Goal: Information Seeking & Learning: Get advice/opinions

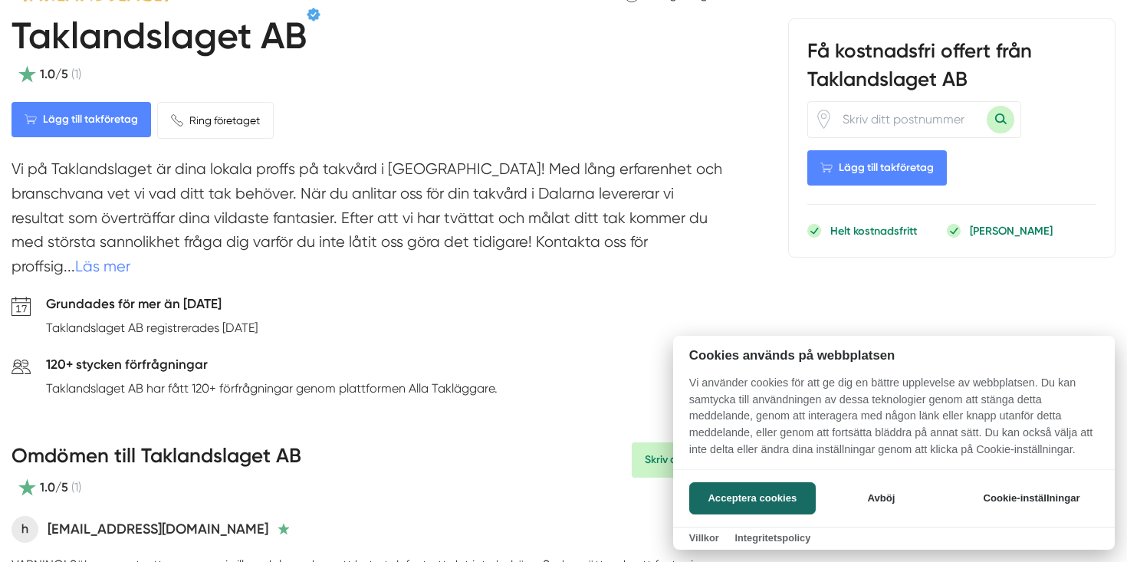
scroll to position [644, 0]
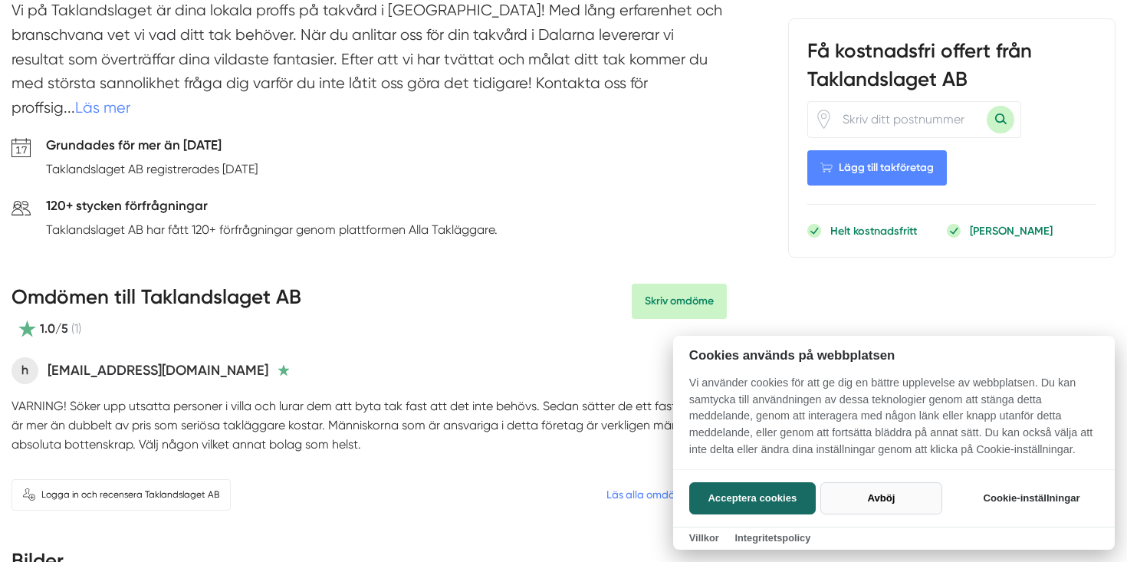
click at [881, 502] on button "Avböj" at bounding box center [882, 498] width 122 height 32
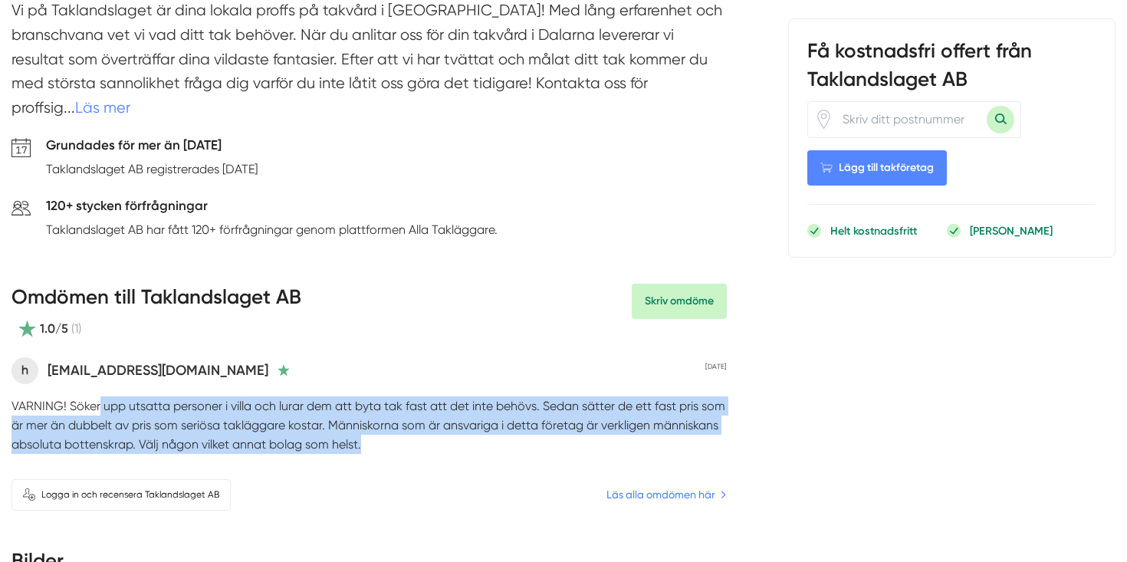
drag, startPoint x: 99, startPoint y: 377, endPoint x: 374, endPoint y: 417, distance: 278.2
click at [374, 417] on p "VARNING! Söker upp utsatta personer i villa och lurar dem att byta tak fast att…" at bounding box center [369, 425] width 715 height 58
drag, startPoint x: 130, startPoint y: 383, endPoint x: 314, endPoint y: 423, distance: 188.3
click at [314, 423] on p "VARNING! Söker upp utsatta personer i villa och lurar dem att byta tak fast att…" at bounding box center [369, 425] width 715 height 58
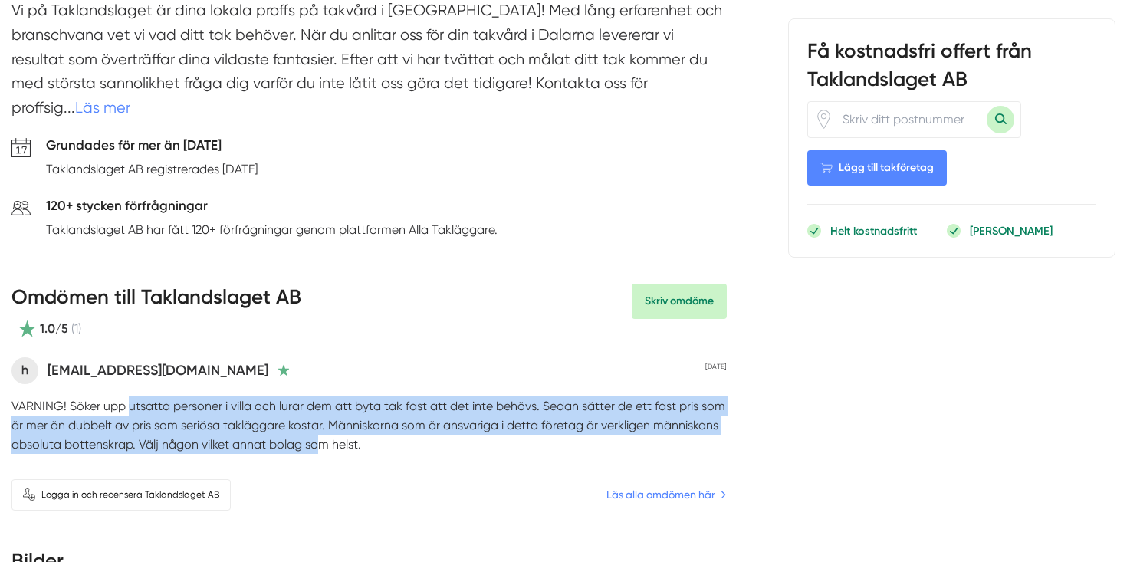
click at [314, 423] on p "VARNING! Söker upp utsatta personer i villa och lurar dem att byta tak fast att…" at bounding box center [369, 425] width 715 height 58
drag, startPoint x: 259, startPoint y: 371, endPoint x: 381, endPoint y: 441, distance: 140.5
click at [382, 441] on div "h [EMAIL_ADDRESS][DOMAIN_NAME] [DATE] VARNING! Söker upp utsatta personer i vil…" at bounding box center [369, 415] width 715 height 128
click at [381, 441] on div "h [EMAIL_ADDRESS][DOMAIN_NAME] [DATE] VARNING! Söker upp utsatta personer i vil…" at bounding box center [369, 415] width 715 height 128
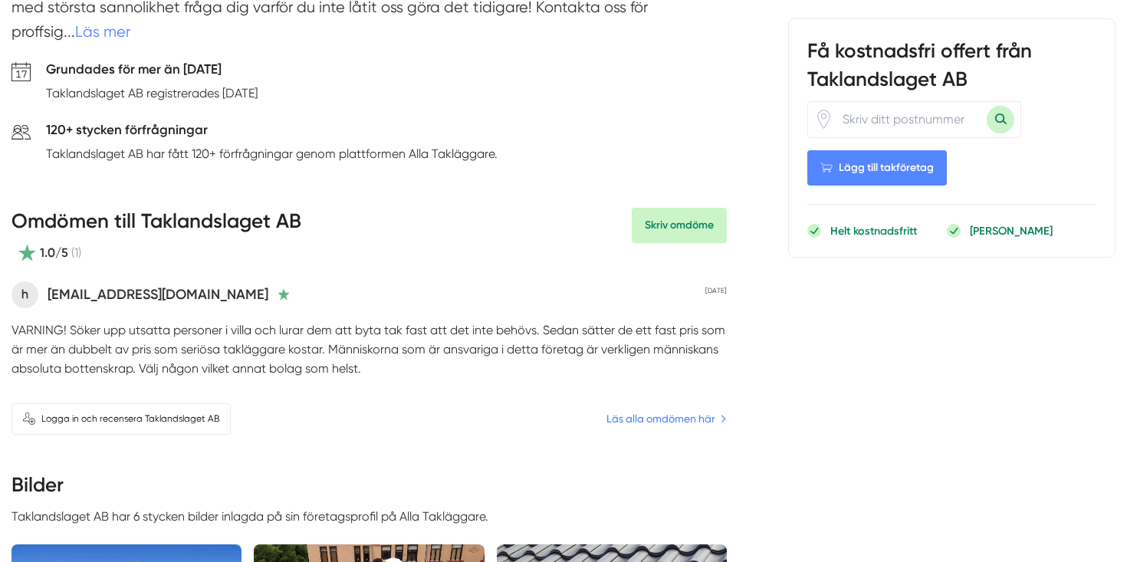
scroll to position [939, 0]
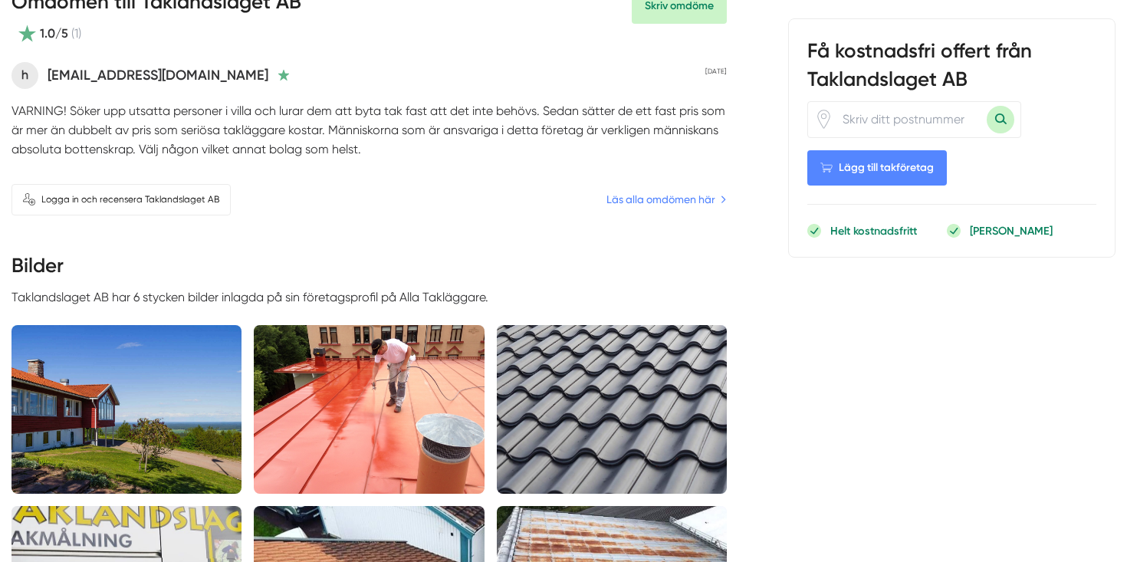
click at [175, 370] on img at bounding box center [127, 409] width 230 height 169
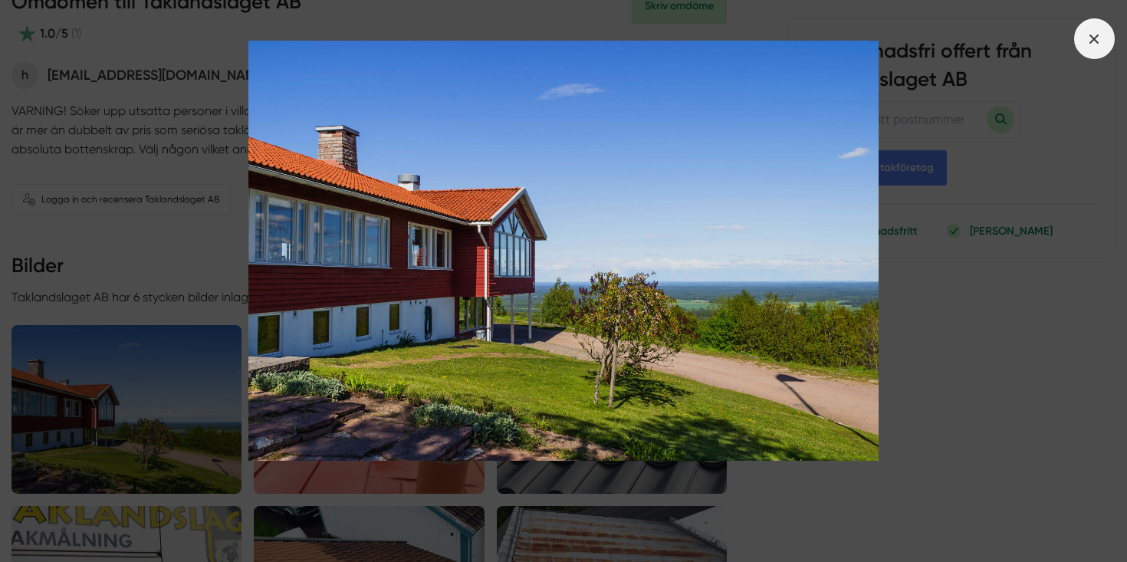
click at [1094, 51] on span at bounding box center [1094, 38] width 41 height 41
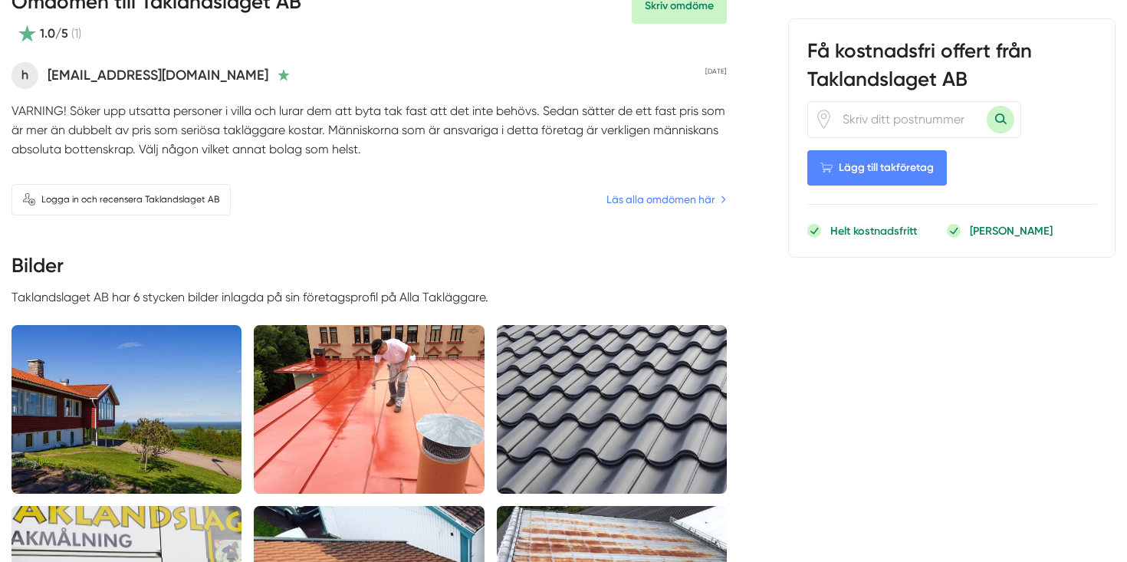
click at [472, 189] on div "Logga in och recensera Taklandslaget AB Läs alla omdömen här" at bounding box center [369, 199] width 715 height 31
click at [308, 132] on p "VARNING! Söker upp utsatta personer i villa och lurar dem att byta tak fast att…" at bounding box center [369, 130] width 715 height 58
click at [701, 191] on link "Läs alla omdömen här" at bounding box center [665, 199] width 123 height 17
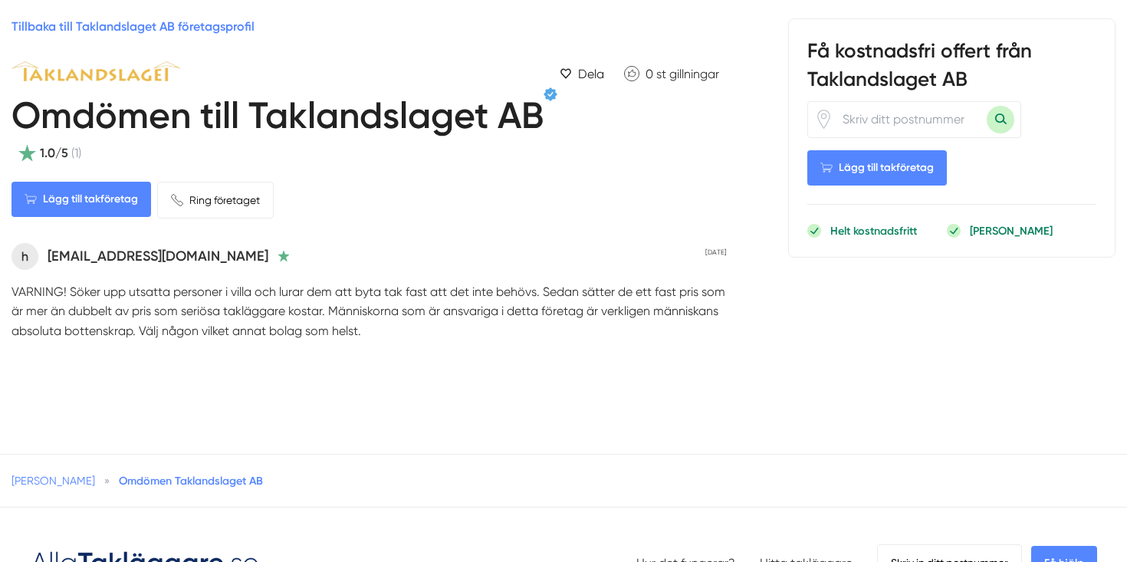
scroll to position [167, 0]
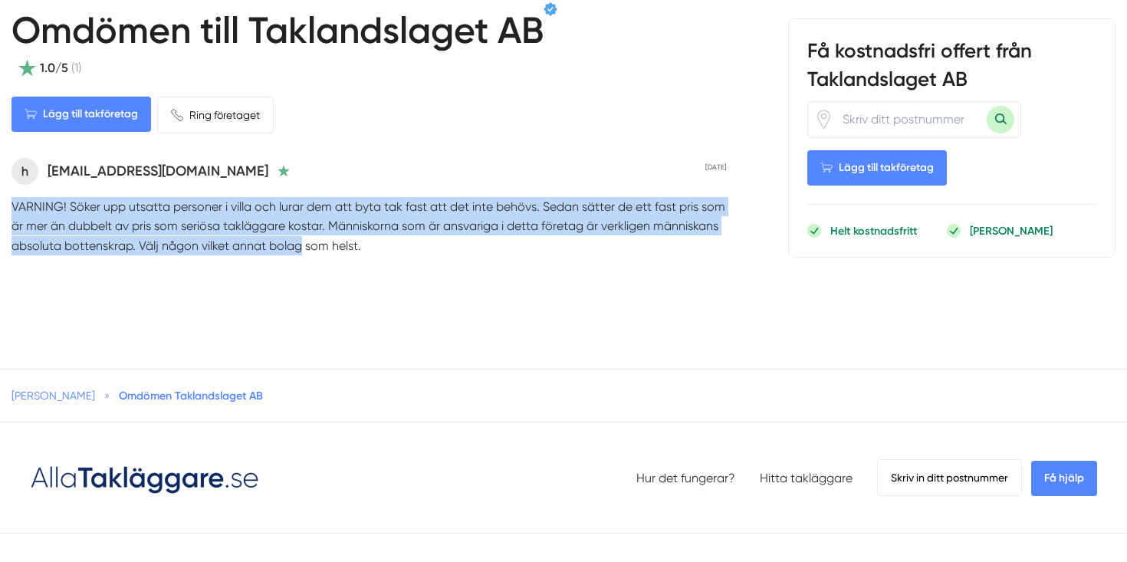
drag, startPoint x: 69, startPoint y: 196, endPoint x: 329, endPoint y: 278, distance: 272.4
click at [328, 273] on div "h [EMAIL_ADDRESS][DOMAIN_NAME] [DATE] VARNING! Söker upp utsatta personer i vil…" at bounding box center [369, 216] width 715 height 128
click at [329, 278] on div "h [EMAIL_ADDRESS][DOMAIN_NAME] [DATE] VARNING! Söker upp utsatta personer i vil…" at bounding box center [369, 216] width 715 height 128
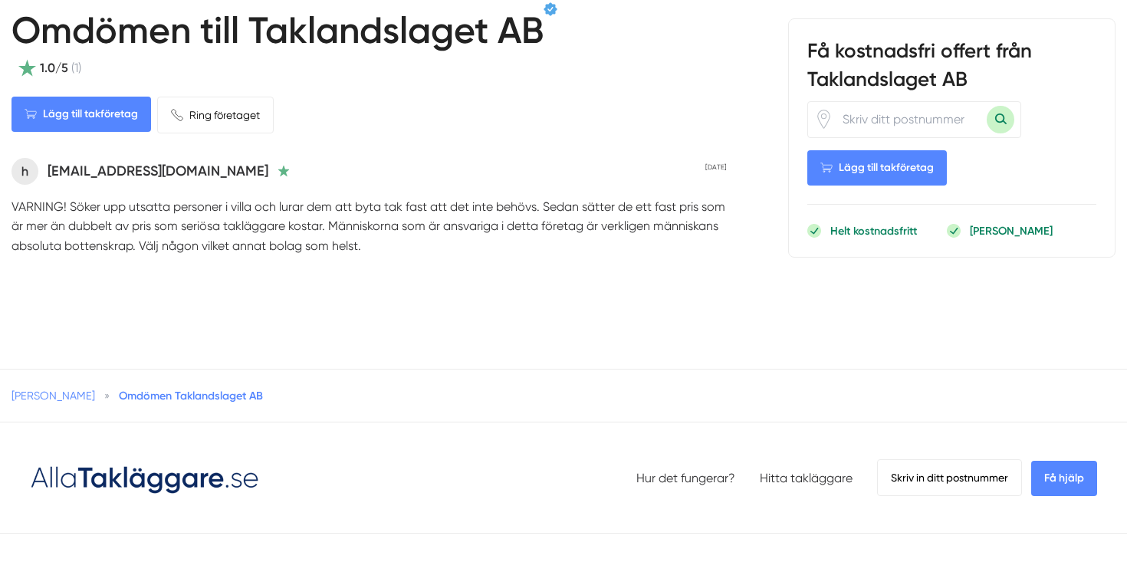
drag, startPoint x: 81, startPoint y: 202, endPoint x: 314, endPoint y: 223, distance: 234.0
click at [310, 223] on p "VARNING! Söker upp utsatta personer i villa och lurar dem att byta tak fast att…" at bounding box center [369, 226] width 715 height 58
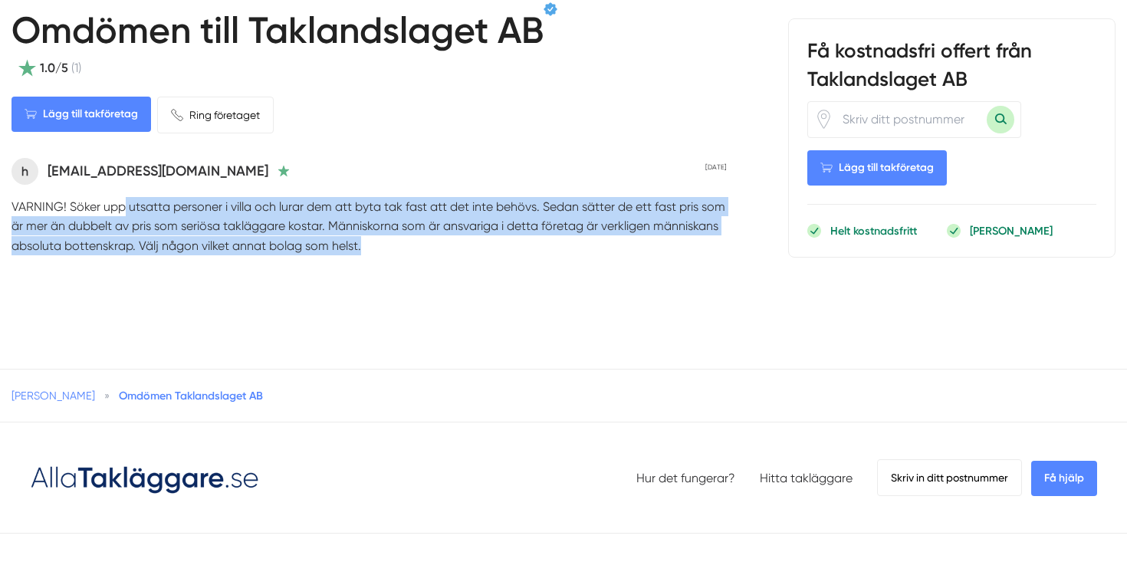
drag, startPoint x: 129, startPoint y: 210, endPoint x: 429, endPoint y: 265, distance: 305.5
click at [428, 262] on div "h [EMAIL_ADDRESS][DOMAIN_NAME] [DATE] VARNING! Söker upp utsatta personer i vil…" at bounding box center [369, 216] width 715 height 128
click at [429, 265] on div "h [EMAIL_ADDRESS][DOMAIN_NAME] [DATE] VARNING! Söker upp utsatta personer i vil…" at bounding box center [369, 216] width 715 height 128
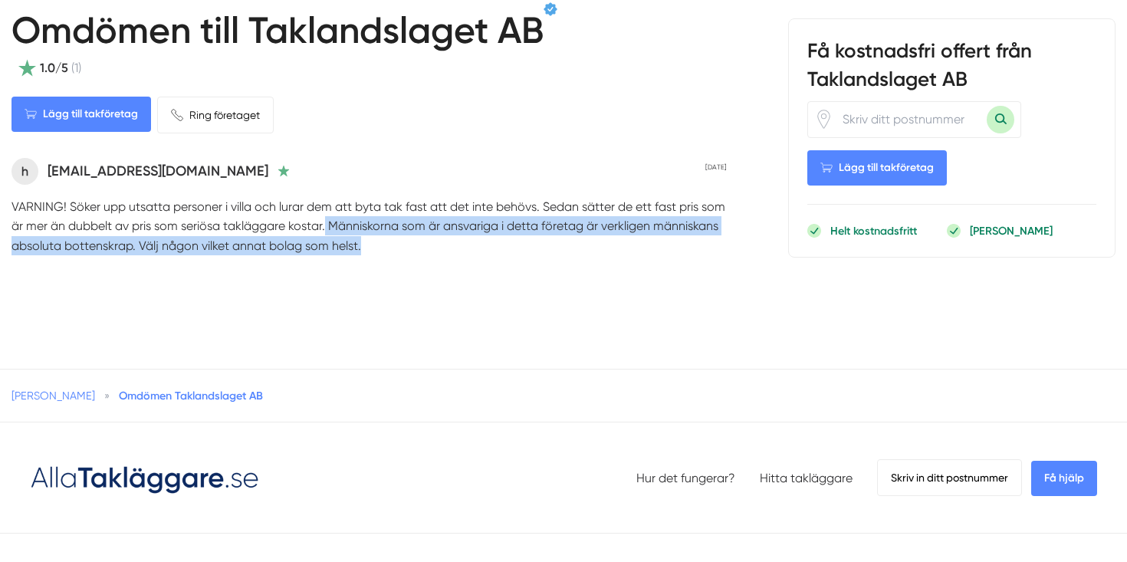
drag, startPoint x: 325, startPoint y: 217, endPoint x: 522, endPoint y: 262, distance: 202.2
click at [522, 261] on div "h [EMAIL_ADDRESS][DOMAIN_NAME] [DATE] VARNING! Söker upp utsatta personer i vil…" at bounding box center [369, 216] width 715 height 128
click at [522, 262] on div "h [EMAIL_ADDRESS][DOMAIN_NAME] [DATE] VARNING! Söker upp utsatta personer i vil…" at bounding box center [369, 216] width 715 height 128
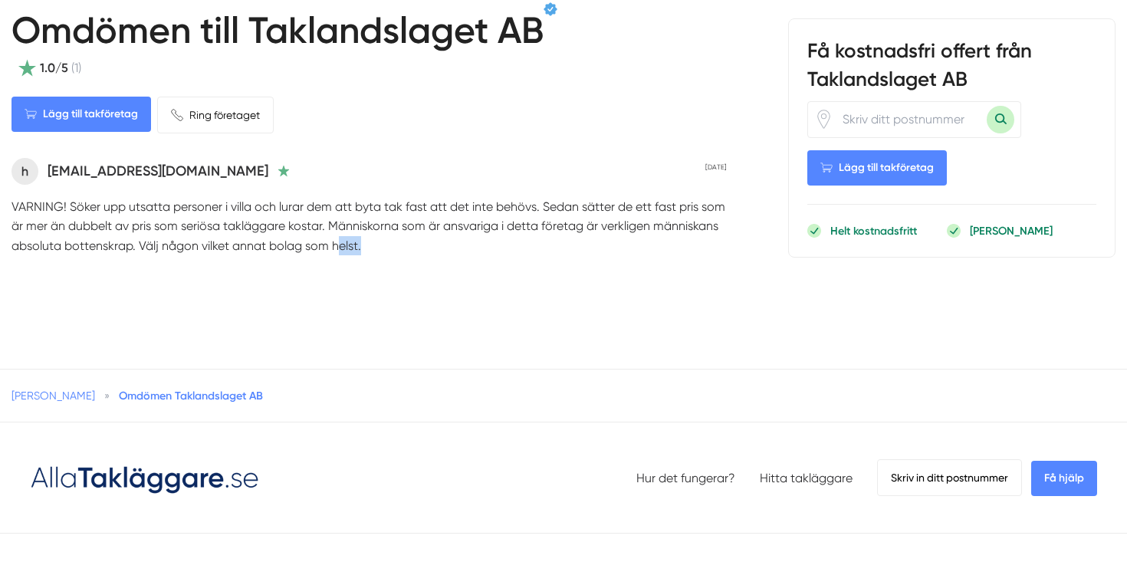
drag, startPoint x: 335, startPoint y: 243, endPoint x: 499, endPoint y: 269, distance: 166.2
click at [498, 268] on div "h [EMAIL_ADDRESS][DOMAIN_NAME] [DATE] VARNING! Söker upp utsatta personer i vil…" at bounding box center [369, 216] width 715 height 128
click at [499, 269] on div "h [EMAIL_ADDRESS][DOMAIN_NAME] [DATE] VARNING! Söker upp utsatta personer i vil…" at bounding box center [369, 216] width 715 height 128
drag, startPoint x: 138, startPoint y: 237, endPoint x: 396, endPoint y: 294, distance: 264.0
click at [396, 294] on div "Tillbaka till Taklandslaget AB företagsprofil Dela 0 st gillningar Omdömen till…" at bounding box center [564, 128] width 1104 height 393
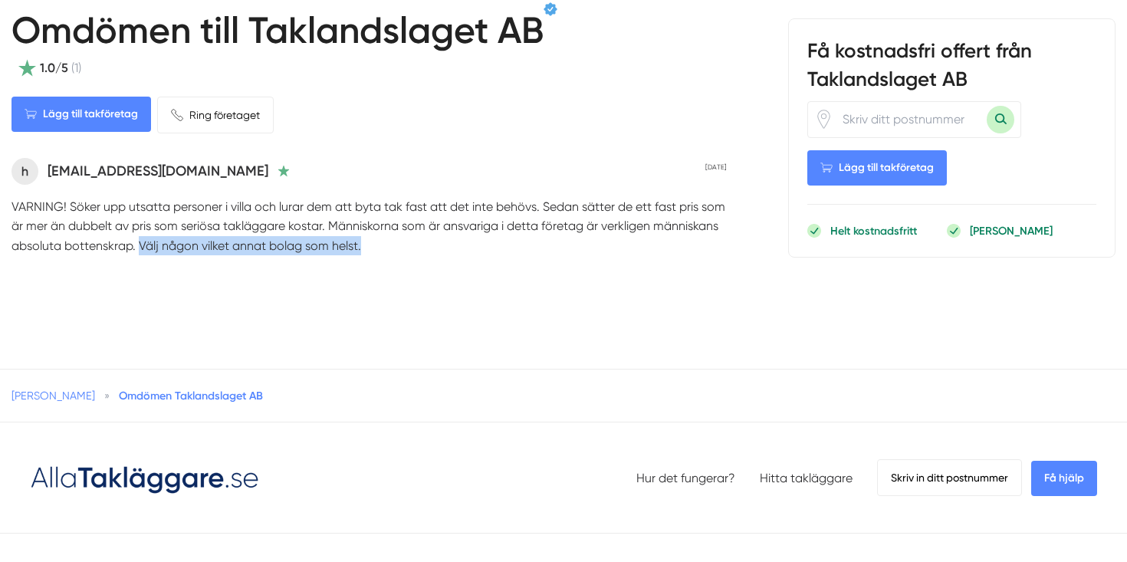
click at [395, 294] on div "Tillbaka till Taklandslaget AB företagsprofil Dela 0 st gillningar Omdömen till…" at bounding box center [564, 128] width 1104 height 393
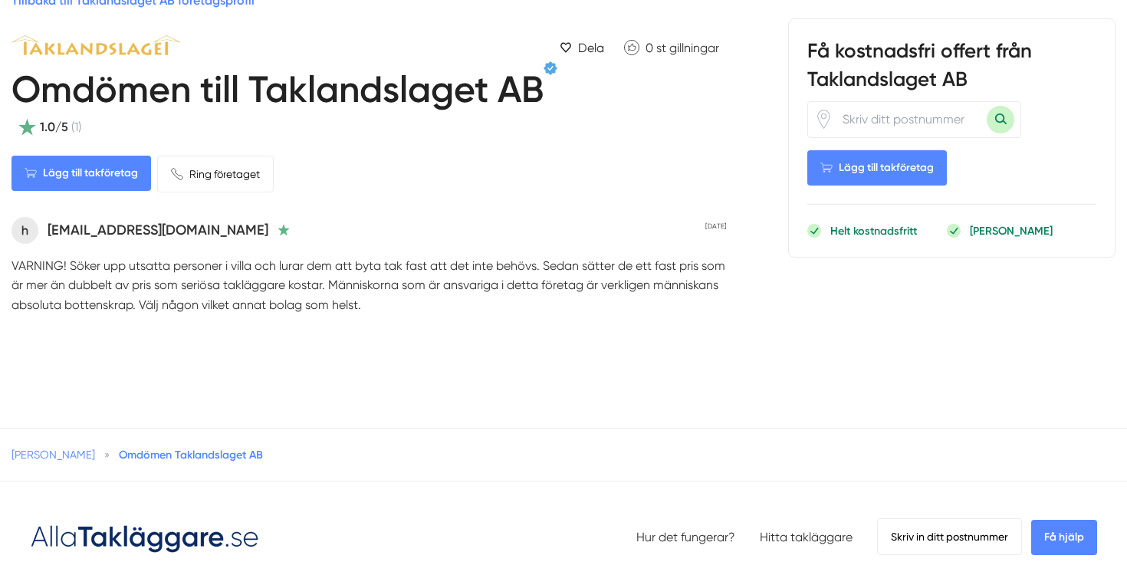
scroll to position [16, 0]
